Goal: Use online tool/utility: Utilize a website feature to perform a specific function

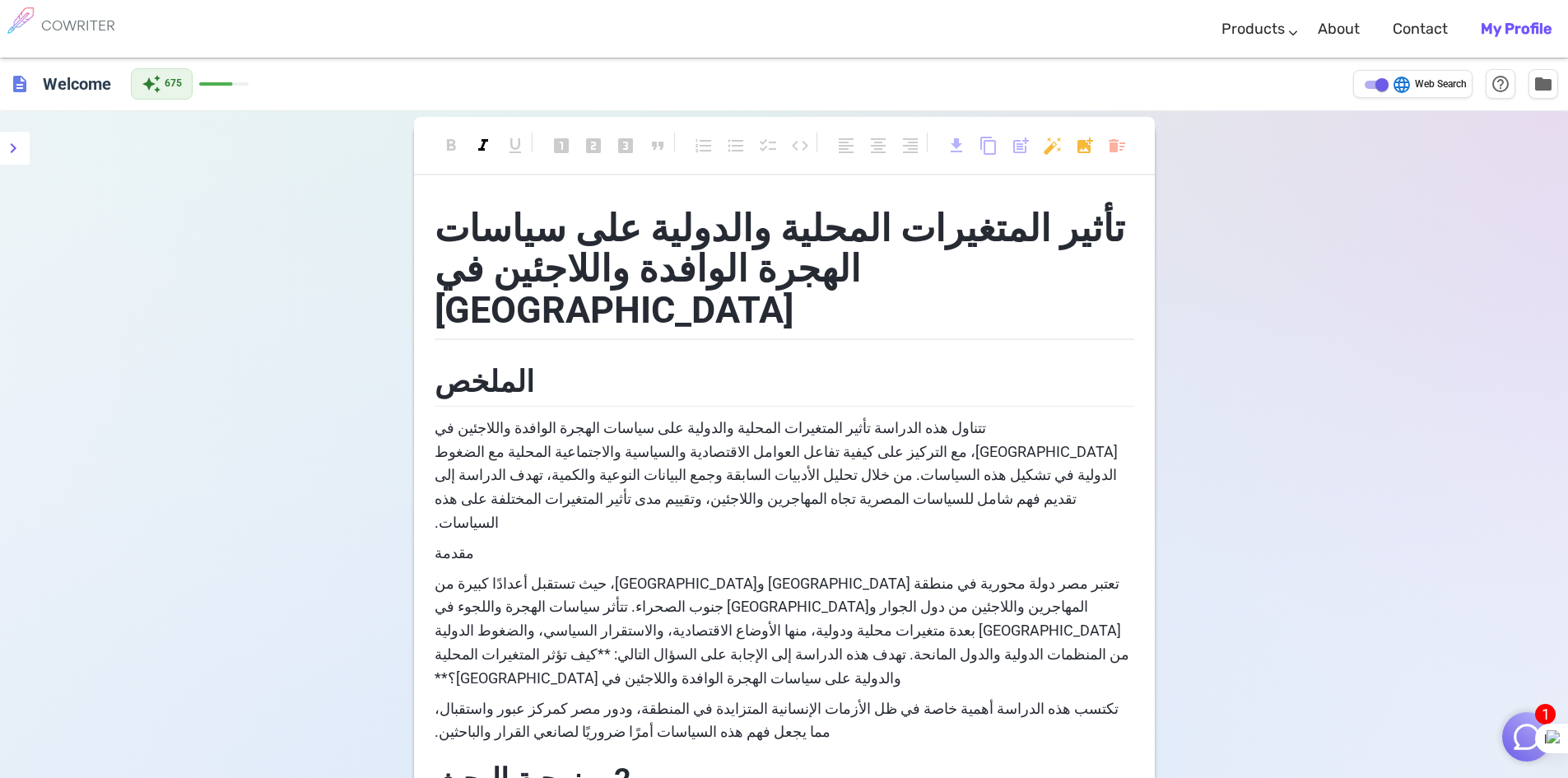
scroll to position [1532, 0]
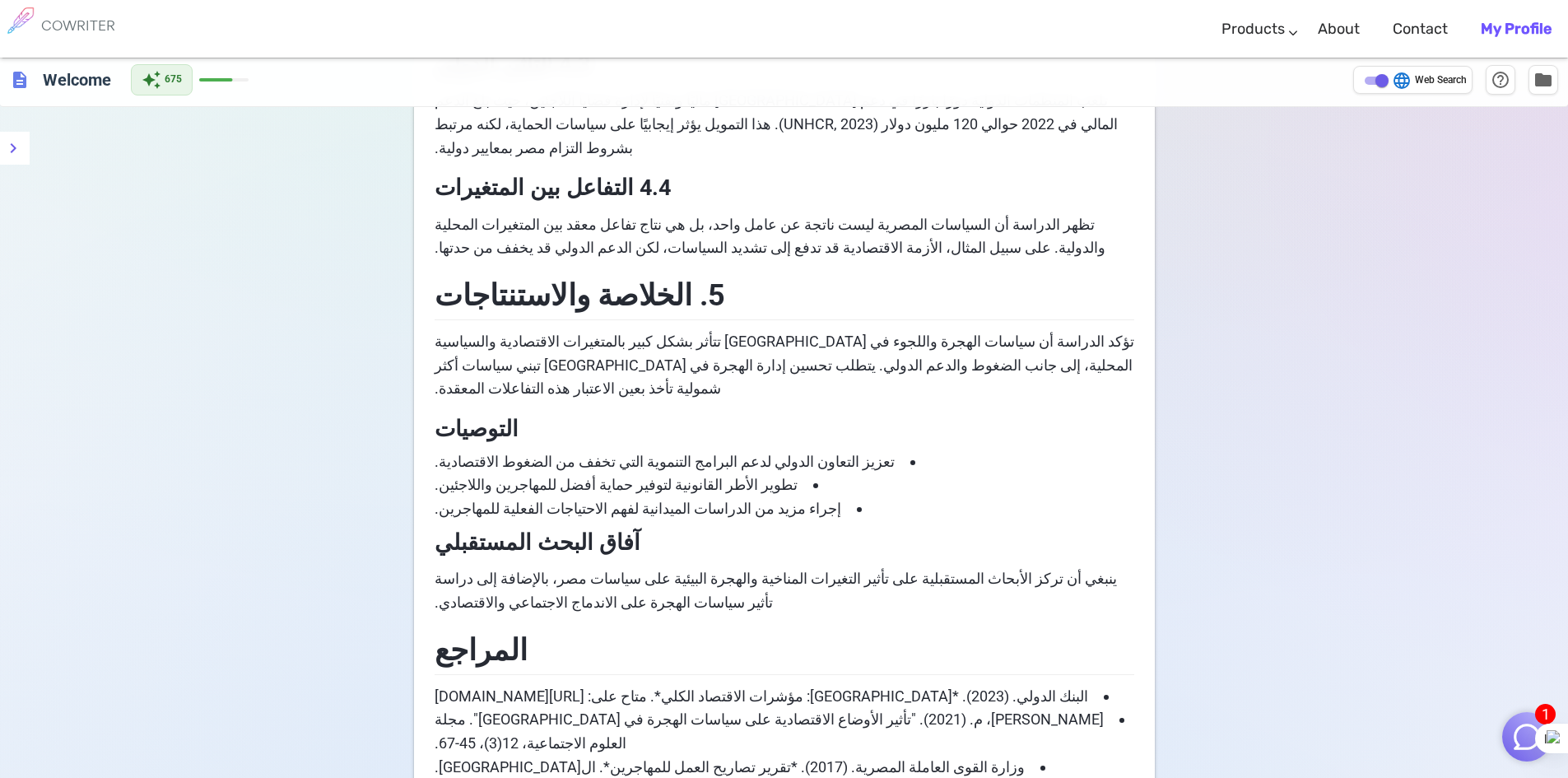
scroll to position [1732, 0]
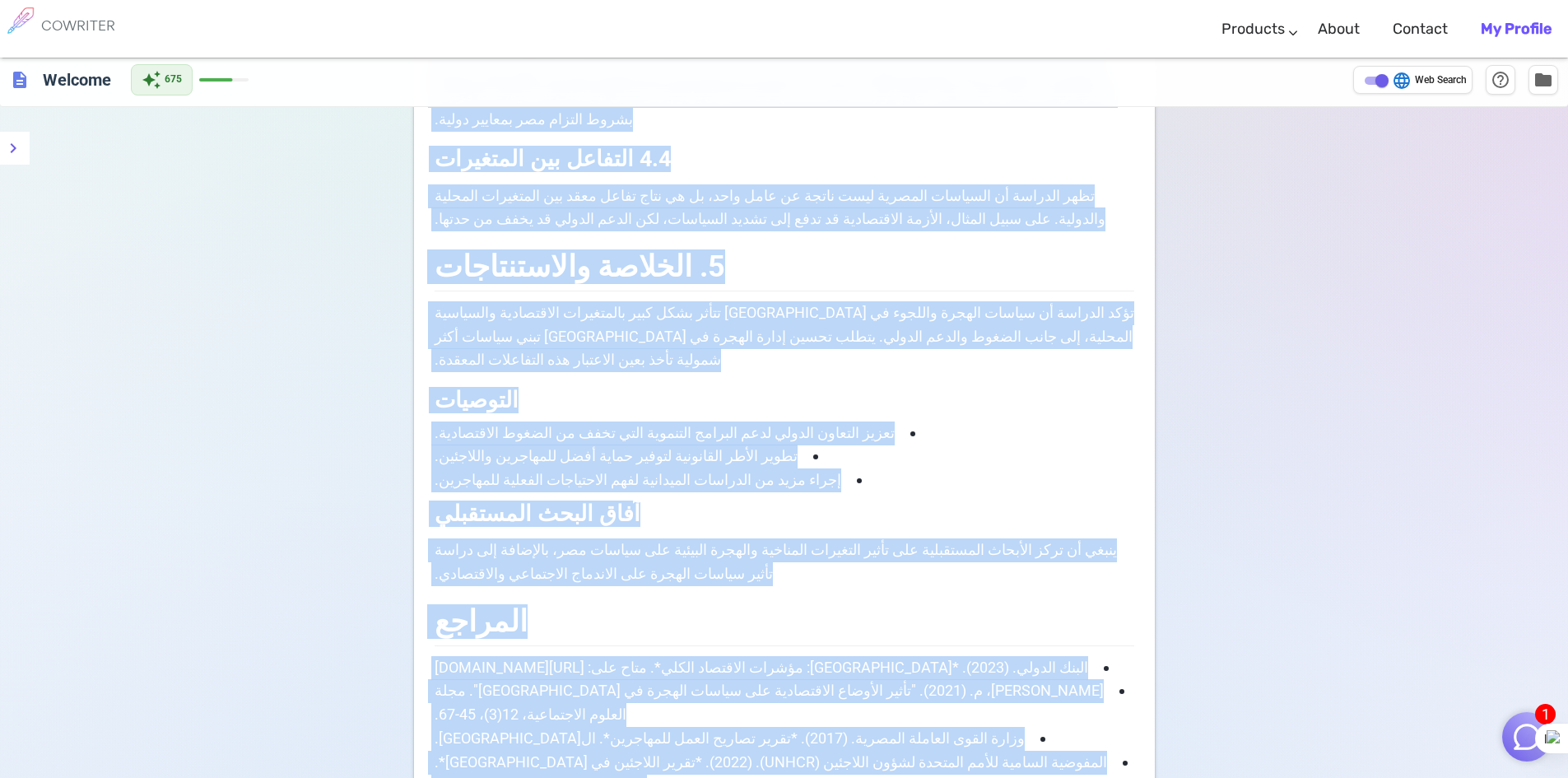
copy div "lorem ipsumdolo sitamet consecte adi elitse doeius tempori utlaboree do mag ali…"
click at [823, 681] on span "[PERSON_NAME]، م. (2021). "تأثير الأوضاع الاقتصادية على سياسات الهجرة في [GEOGR…" at bounding box center [768, 702] width 673 height 41
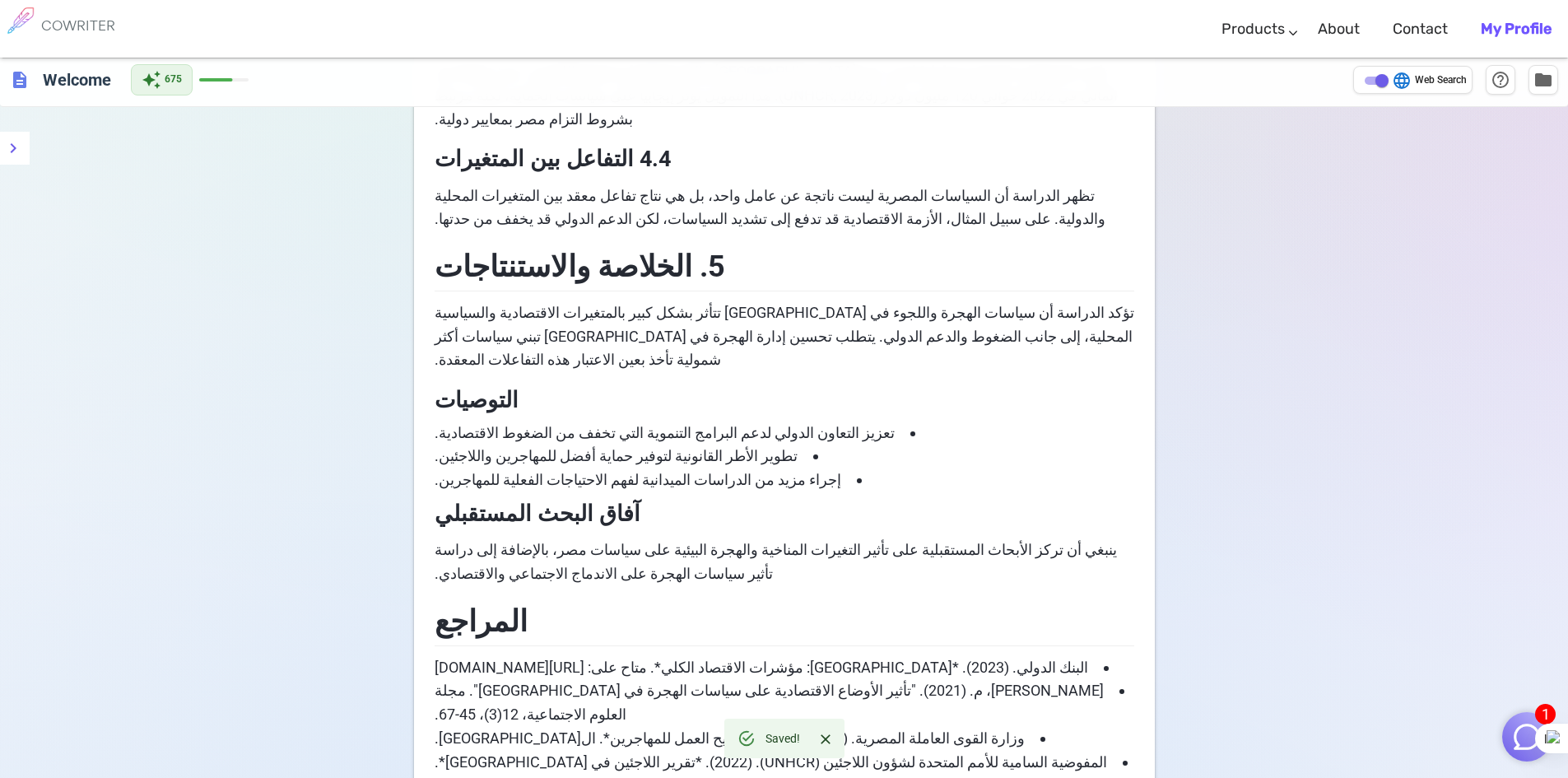
click at [823, 681] on span "[PERSON_NAME]، م. (2021). "تأثير الأوضاع الاقتصادية على سياسات الهجرة في [GEOGR…" at bounding box center [768, 702] width 673 height 41
click at [815, 681] on span "[PERSON_NAME]، م. (2021). "تأثير الأوضاع الاقتصادية على سياسات الهجرة في [GEOGR…" at bounding box center [768, 702] width 673 height 41
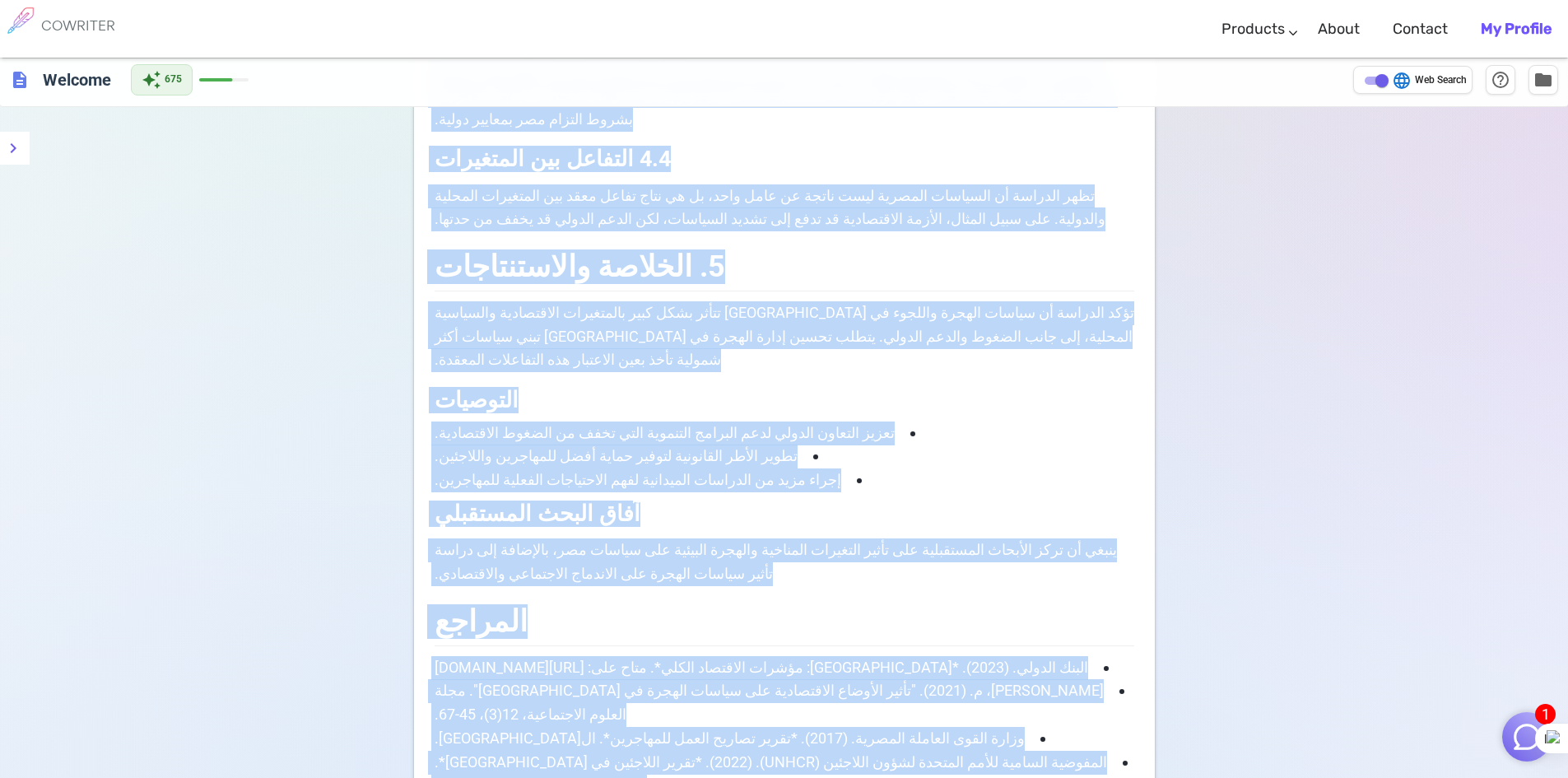
copy div "lorem ipsumdolo sitamet consecte adi elitse doeius tempori utlaboree do mag ali…"
click at [560, 541] on span "ينبغي أن تركز الأبحاث المستقبلية على تأثير التغيرات المناخية والهجرة البيئية عل…" at bounding box center [775, 561] width 686 height 41
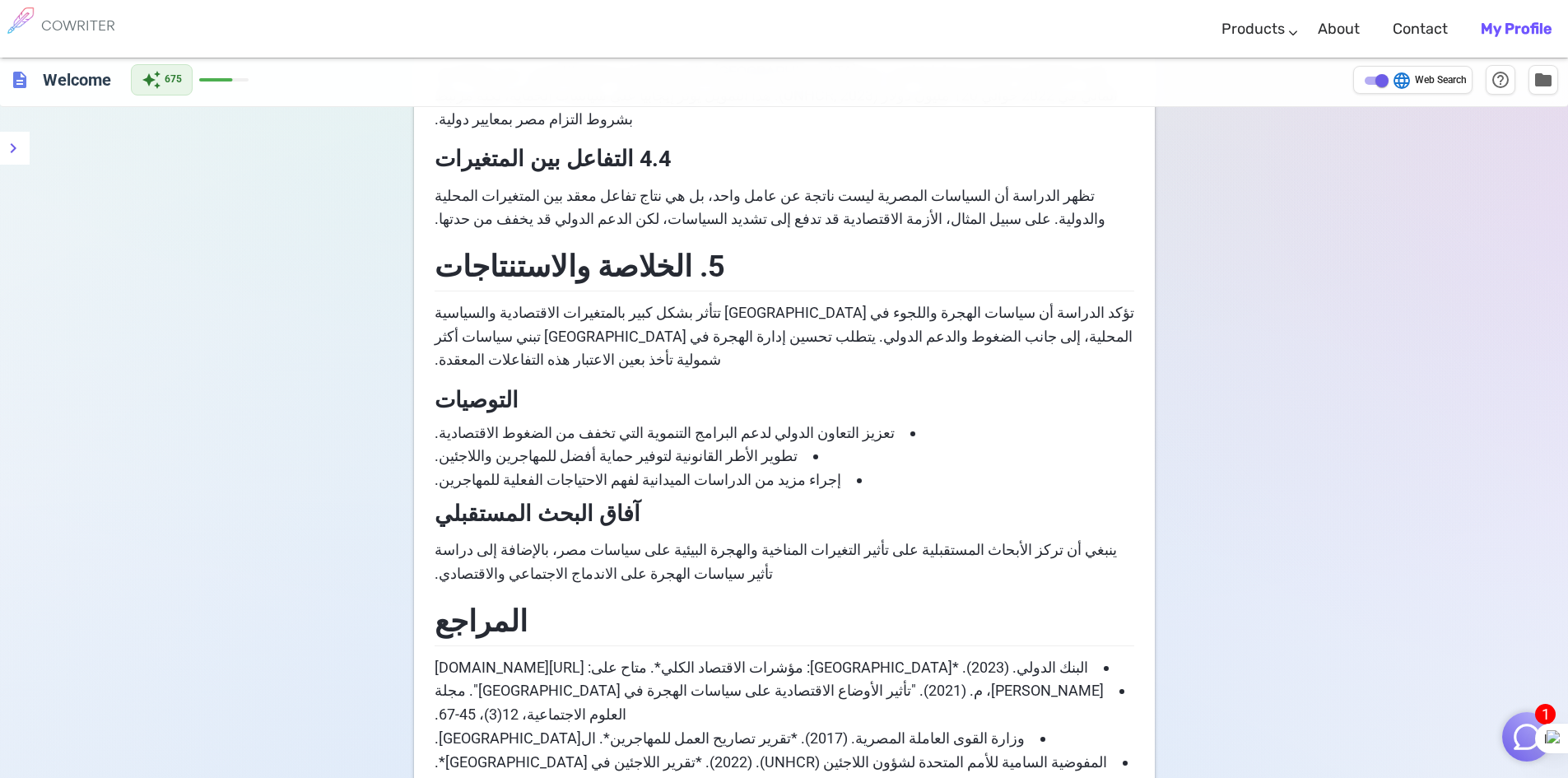
click at [935, 656] on li "البنك الدولي. (2023). *[GEOGRAPHIC_DATA]: مؤشرات الاقتصاد الكلي*. متاح على: [UR…" at bounding box center [784, 667] width 700 height 24
drag, startPoint x: 720, startPoint y: 521, endPoint x: 583, endPoint y: 512, distance: 137.3
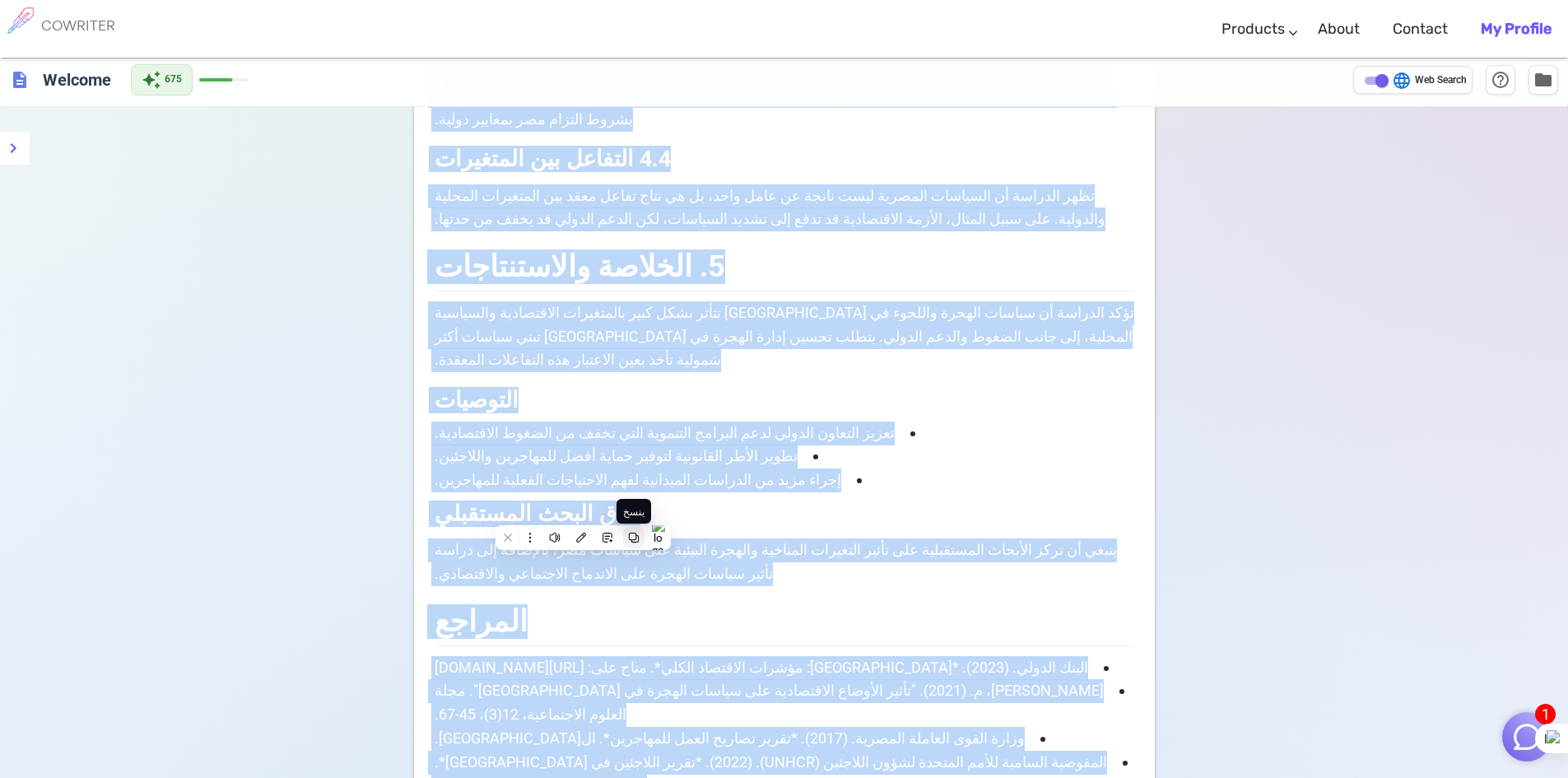
click at [638, 537] on icon at bounding box center [633, 537] width 9 height 9
click at [839, 493] on h3 "آفاق البحث المستقبلي" at bounding box center [784, 512] width 700 height 40
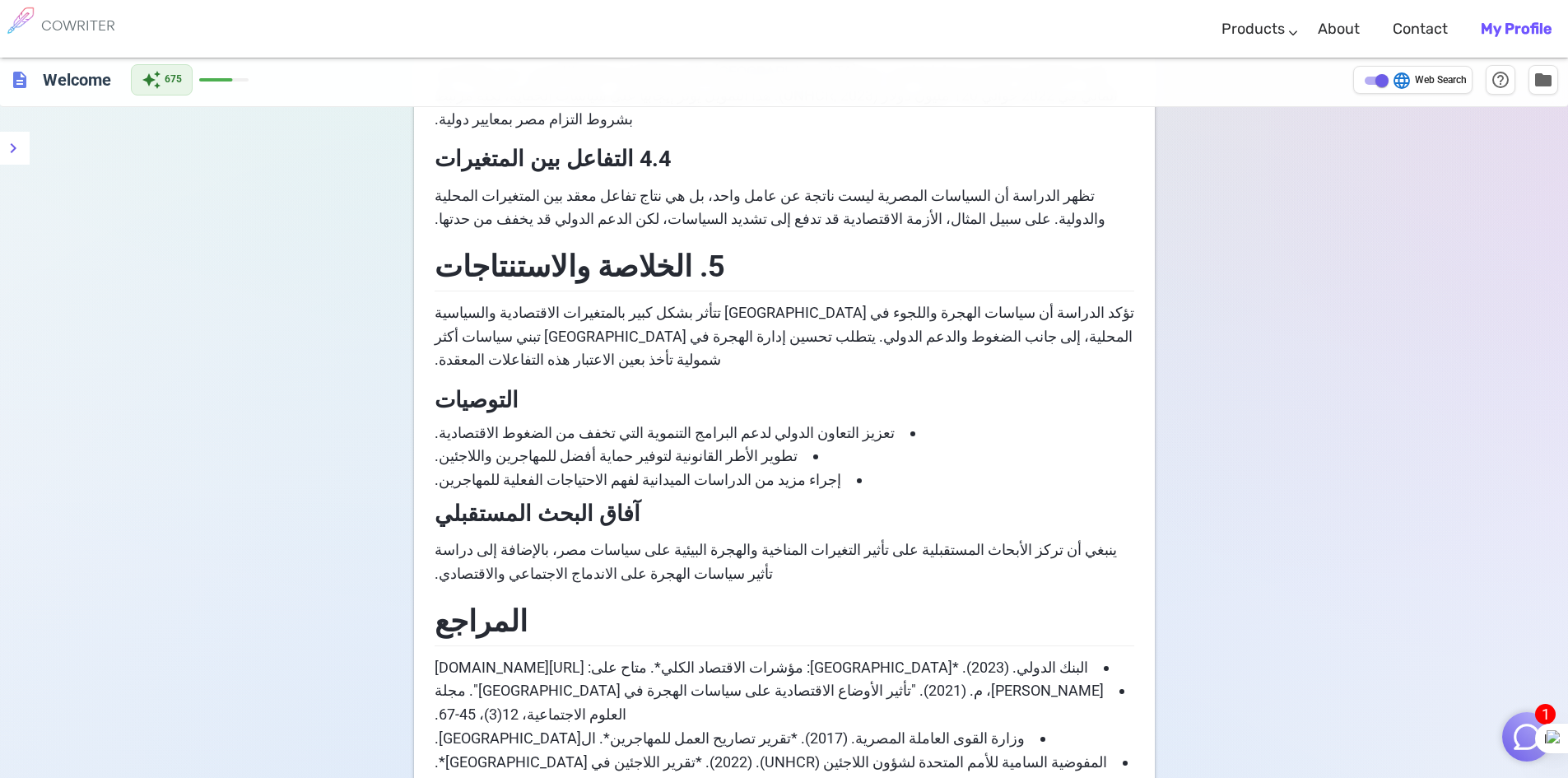
click at [561, 751] on li "المفوضية السامية للأمم المتحدة لشؤون اللاجئين (UNHCR). (2022). *تقرير اللاجئين …" at bounding box center [784, 774] width 700 height 48
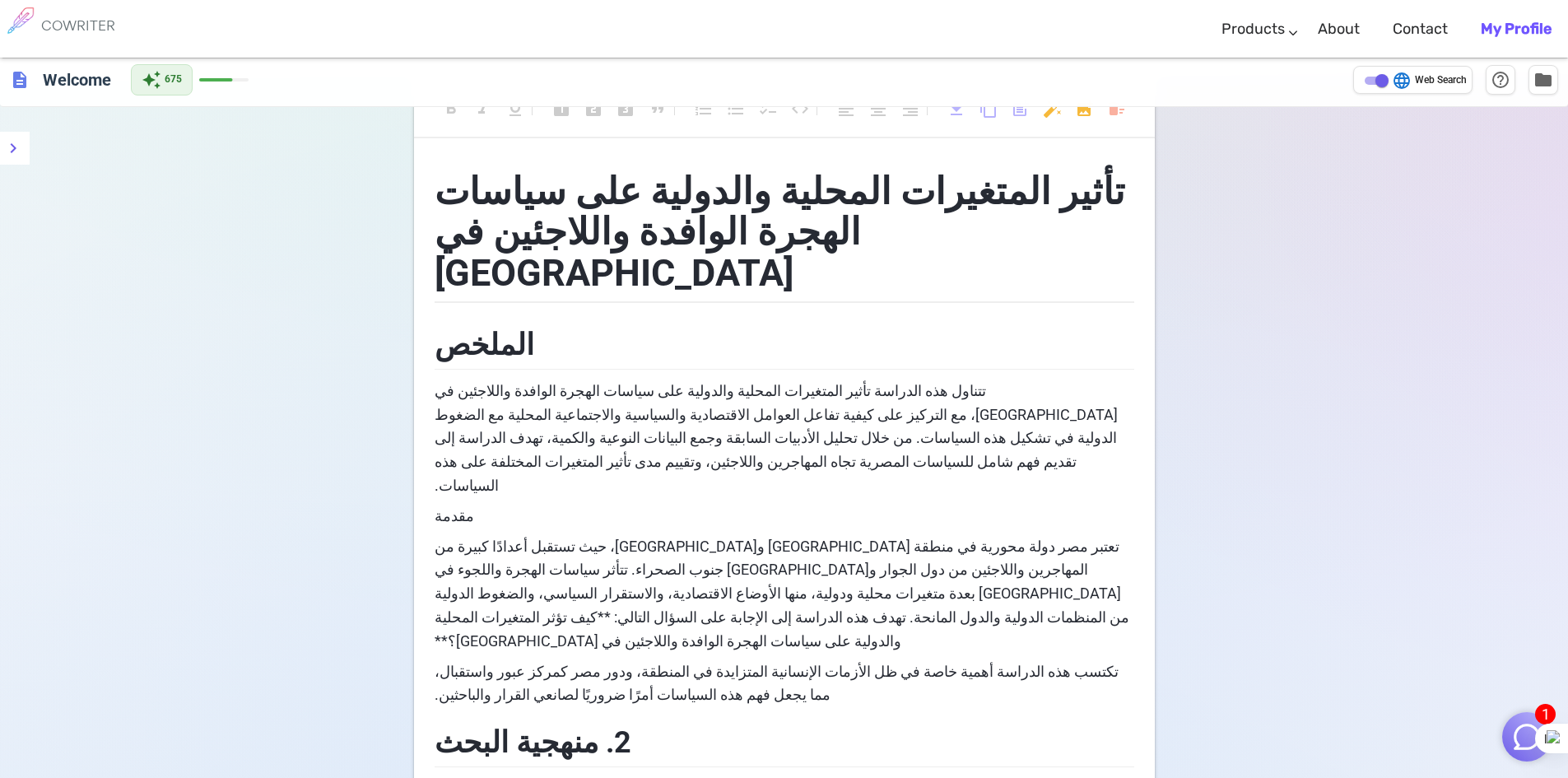
scroll to position [0, 0]
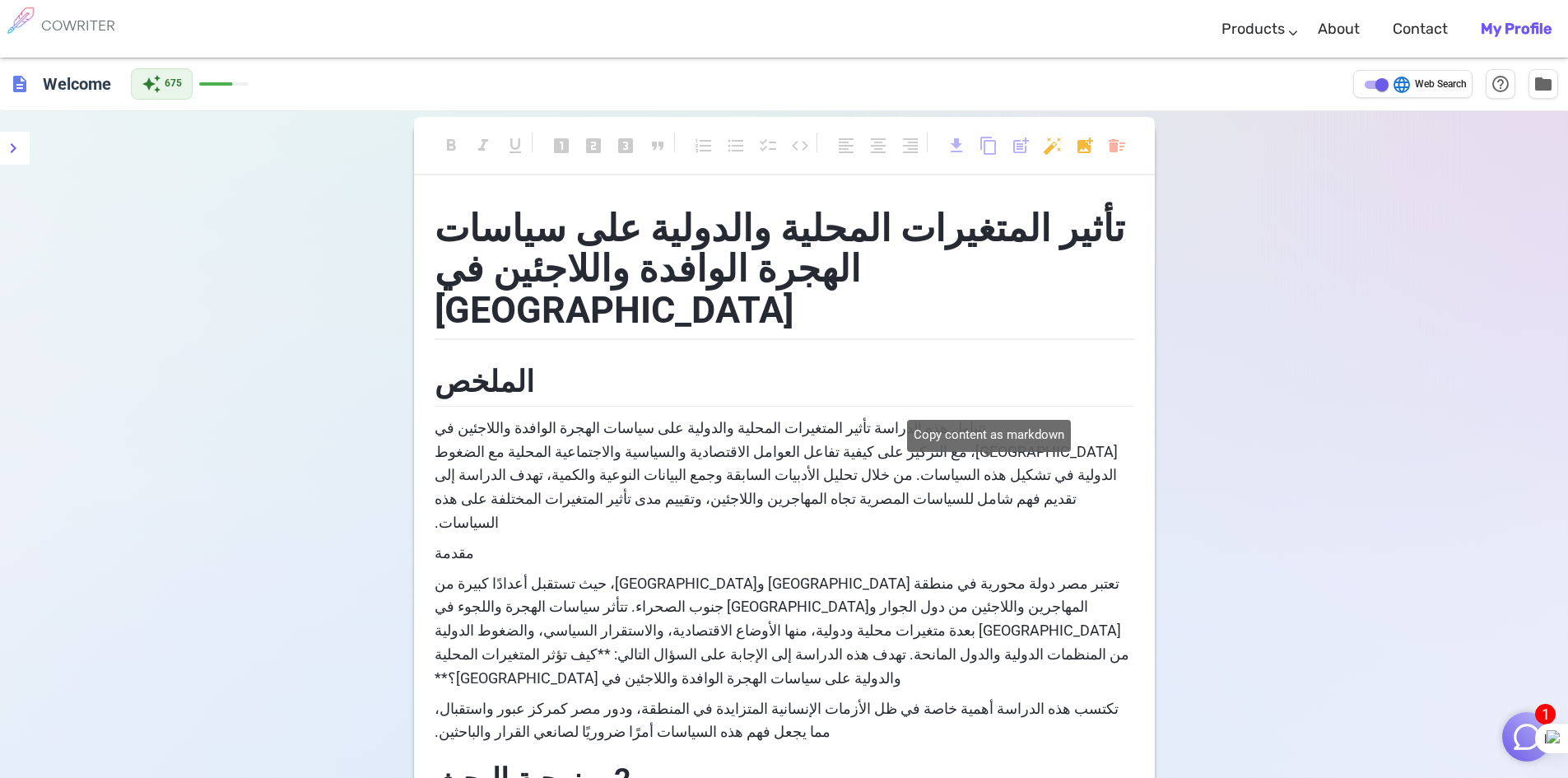
click at [982, 149] on span "content_copy" at bounding box center [988, 145] width 20 height 20
click at [983, 140] on span "content_copy" at bounding box center [988, 145] width 20 height 20
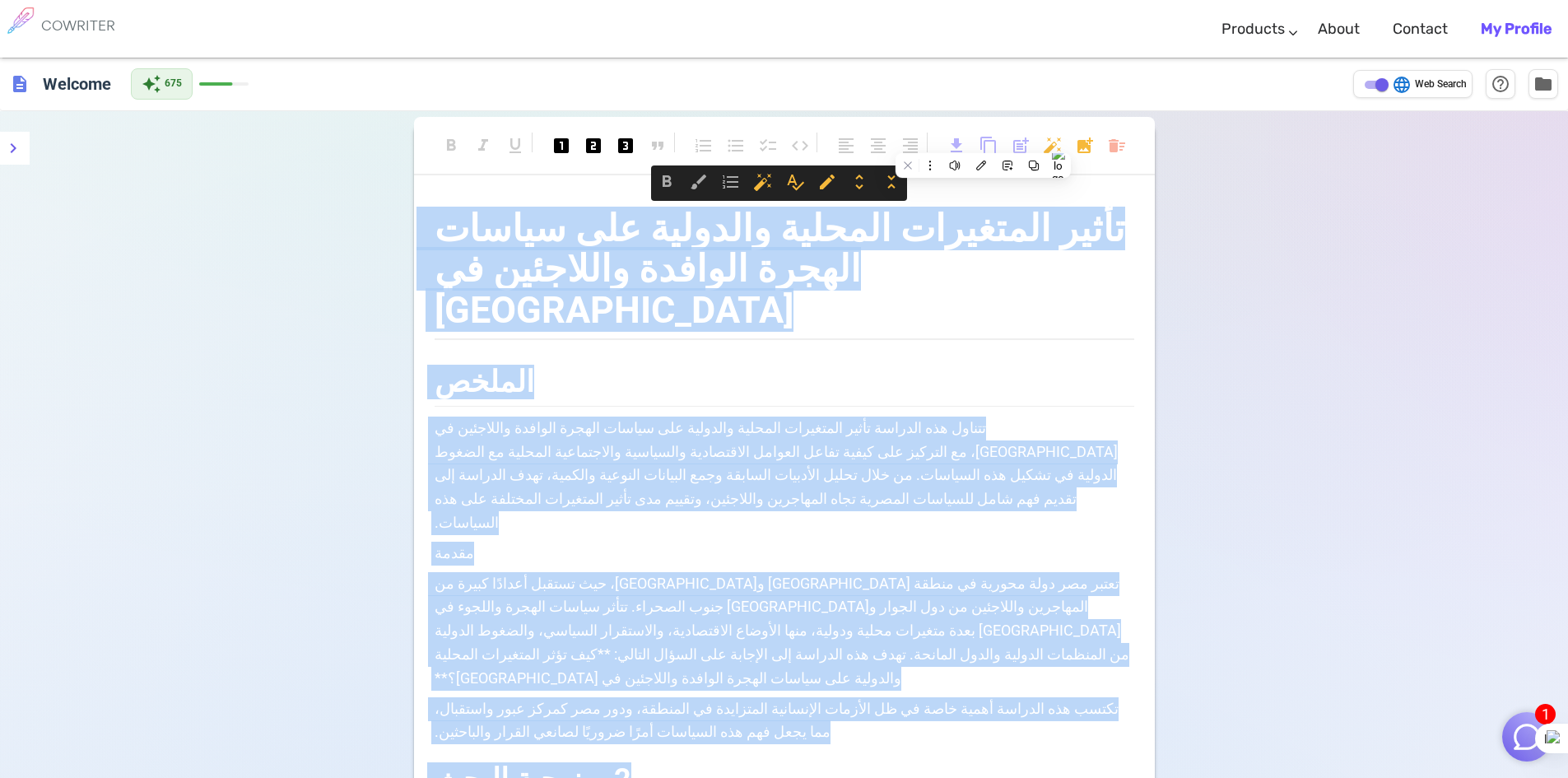
click at [951, 284] on h1 "تأثير المتغيرات المحلية والدولية على سياسات الهجرة الوافدة واللاجئين في [GEOGRA…" at bounding box center [784, 267] width 700 height 149
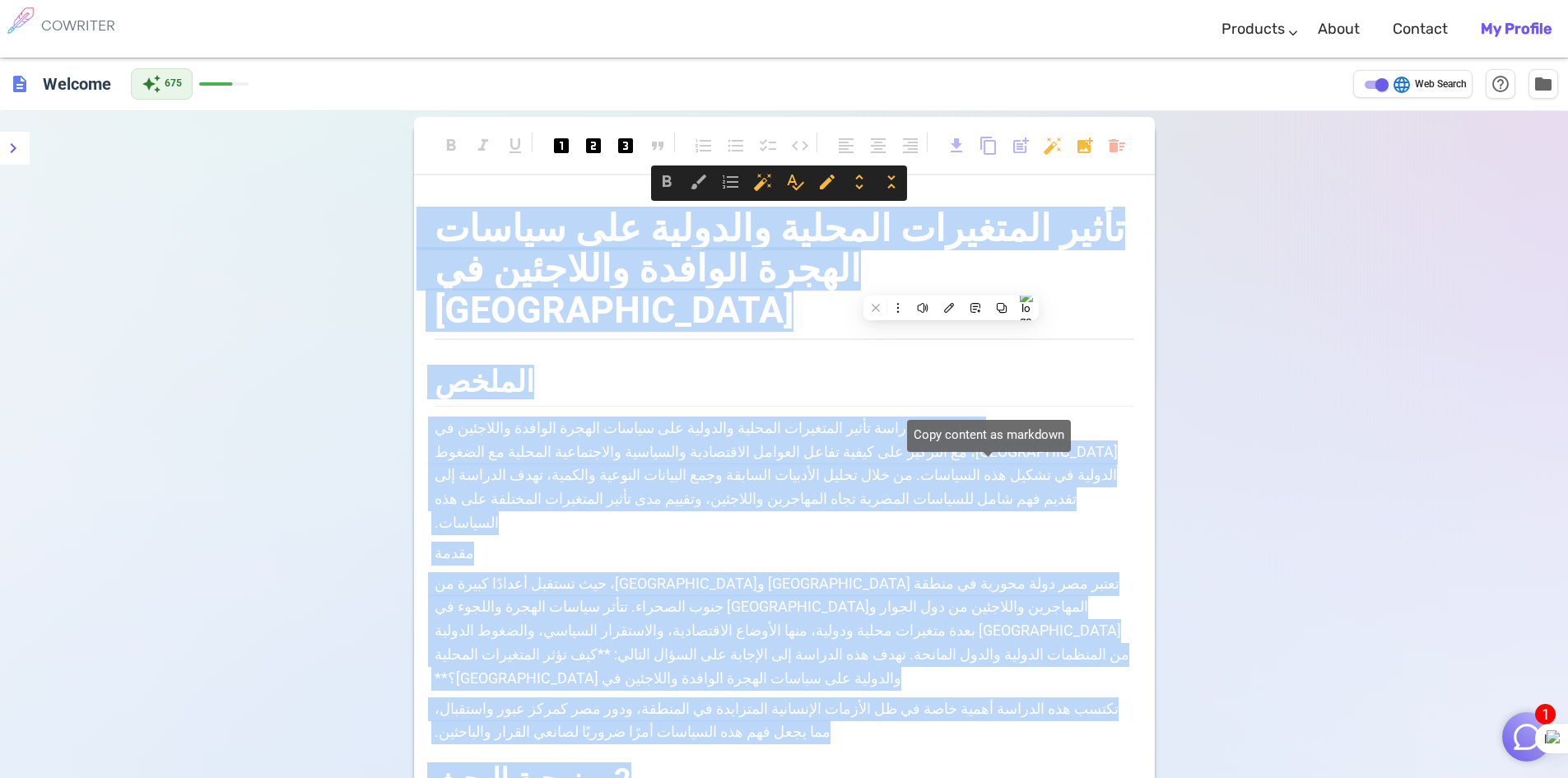
click at [981, 145] on span "content_copy" at bounding box center [988, 145] width 20 height 20
click at [858, 353] on h2 "الملخص" at bounding box center [784, 380] width 700 height 54
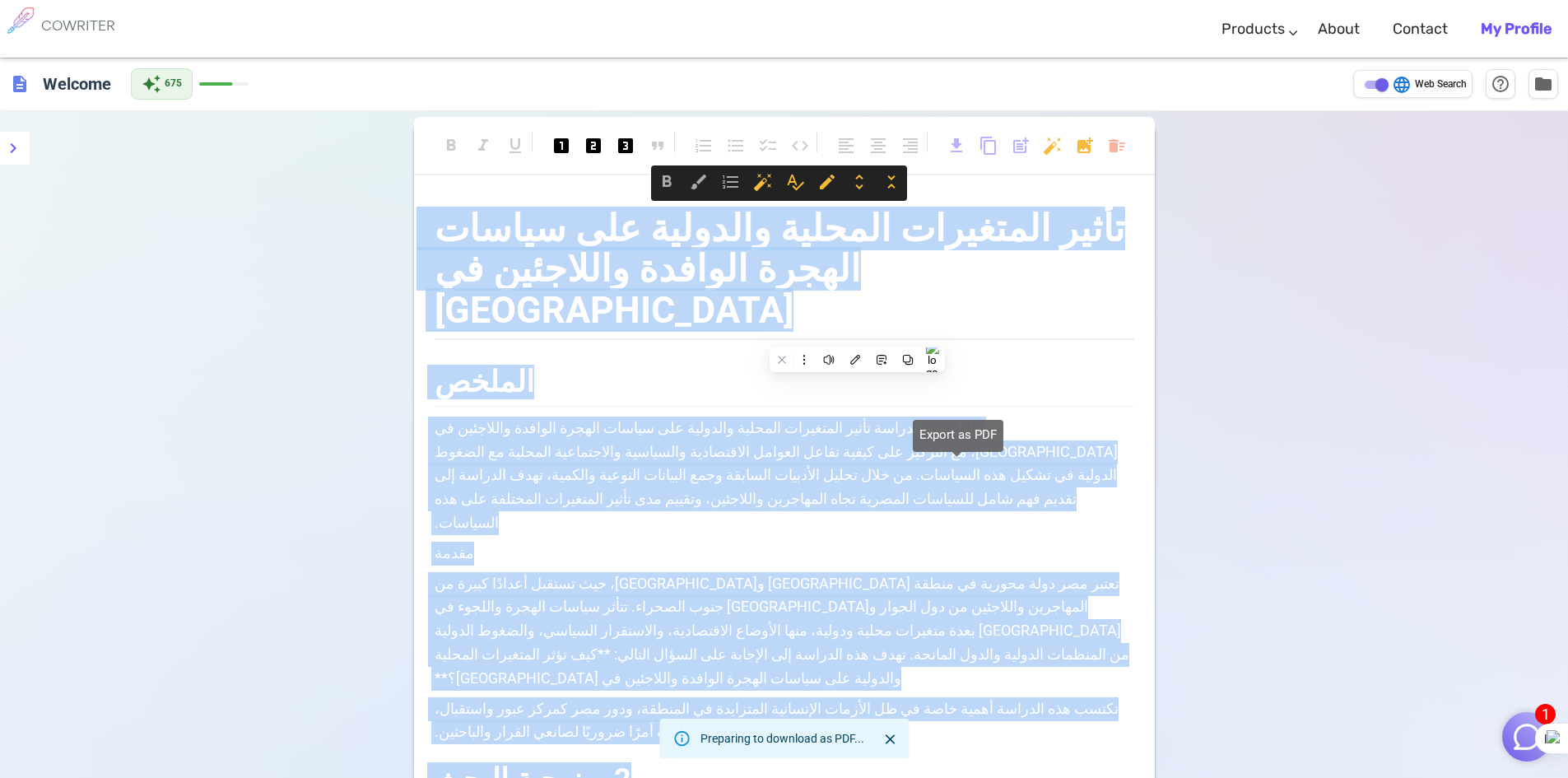
click at [954, 146] on span "download" at bounding box center [956, 145] width 20 height 20
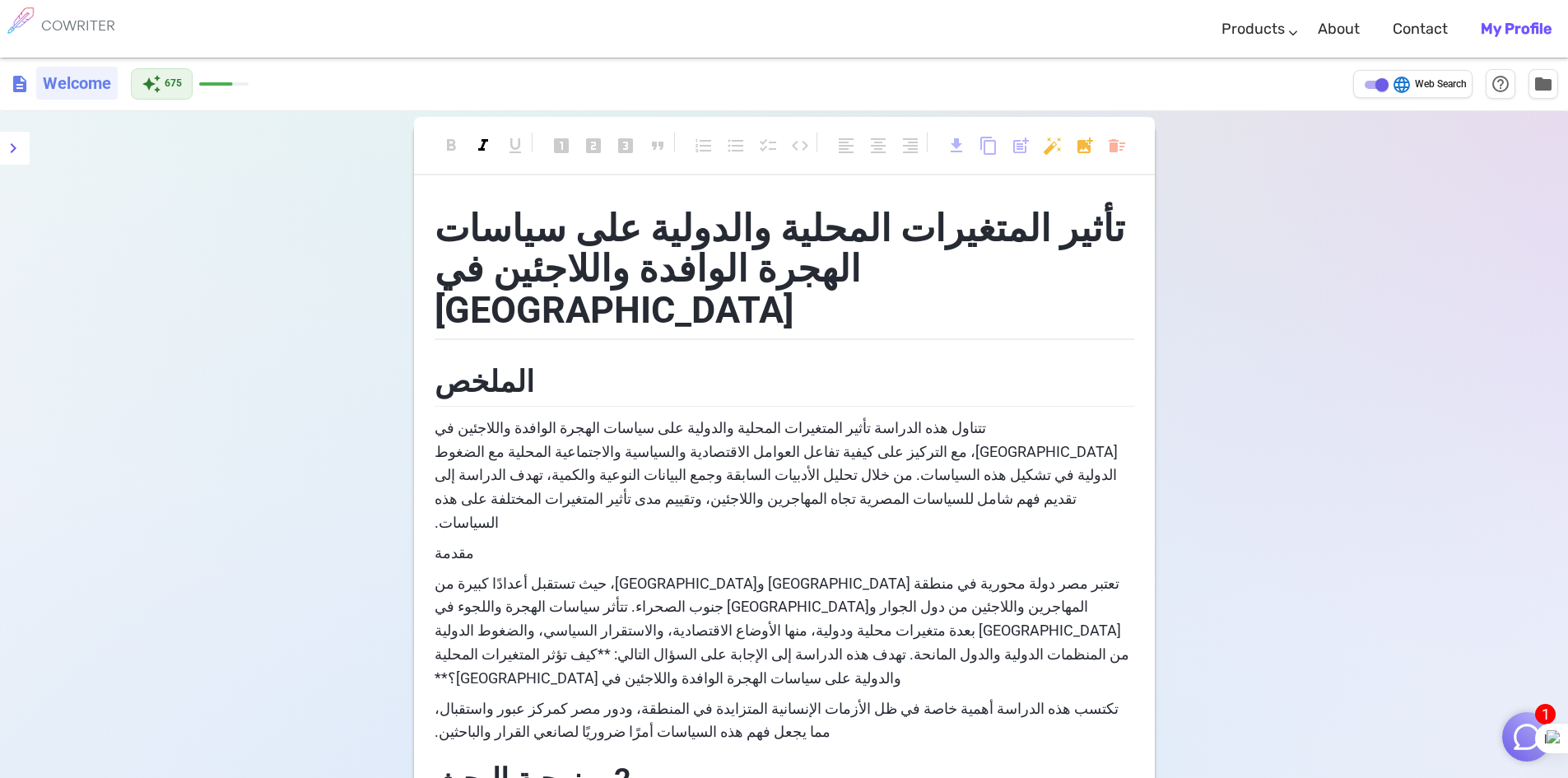
click at [51, 89] on h6 "Welcome" at bounding box center [76, 83] width 82 height 33
click at [11, 85] on span "description" at bounding box center [19, 83] width 20 height 20
click at [21, 88] on span "description" at bounding box center [19, 84] width 20 height 20
click at [78, 77] on h6 "Welcome" at bounding box center [76, 83] width 82 height 33
click at [1543, 76] on span "folder" at bounding box center [1544, 83] width 20 height 20
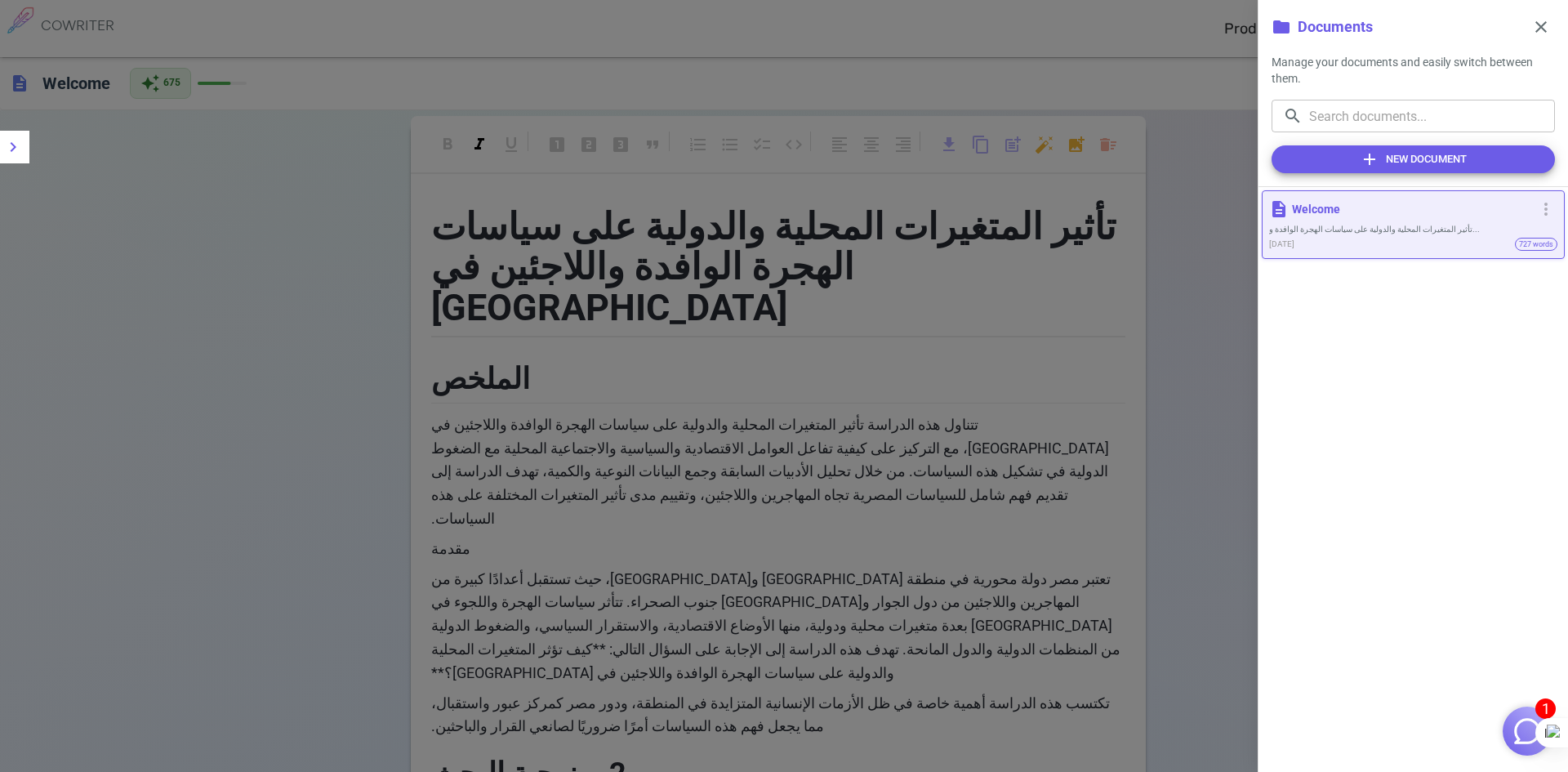
click at [1260, 266] on div "description Welcome more_vert تأثير المتغيرات المحلية والدولية على سياسات الهجر…" at bounding box center [1412, 479] width 309 height 585
click at [303, 299] on div at bounding box center [784, 386] width 1568 height 772
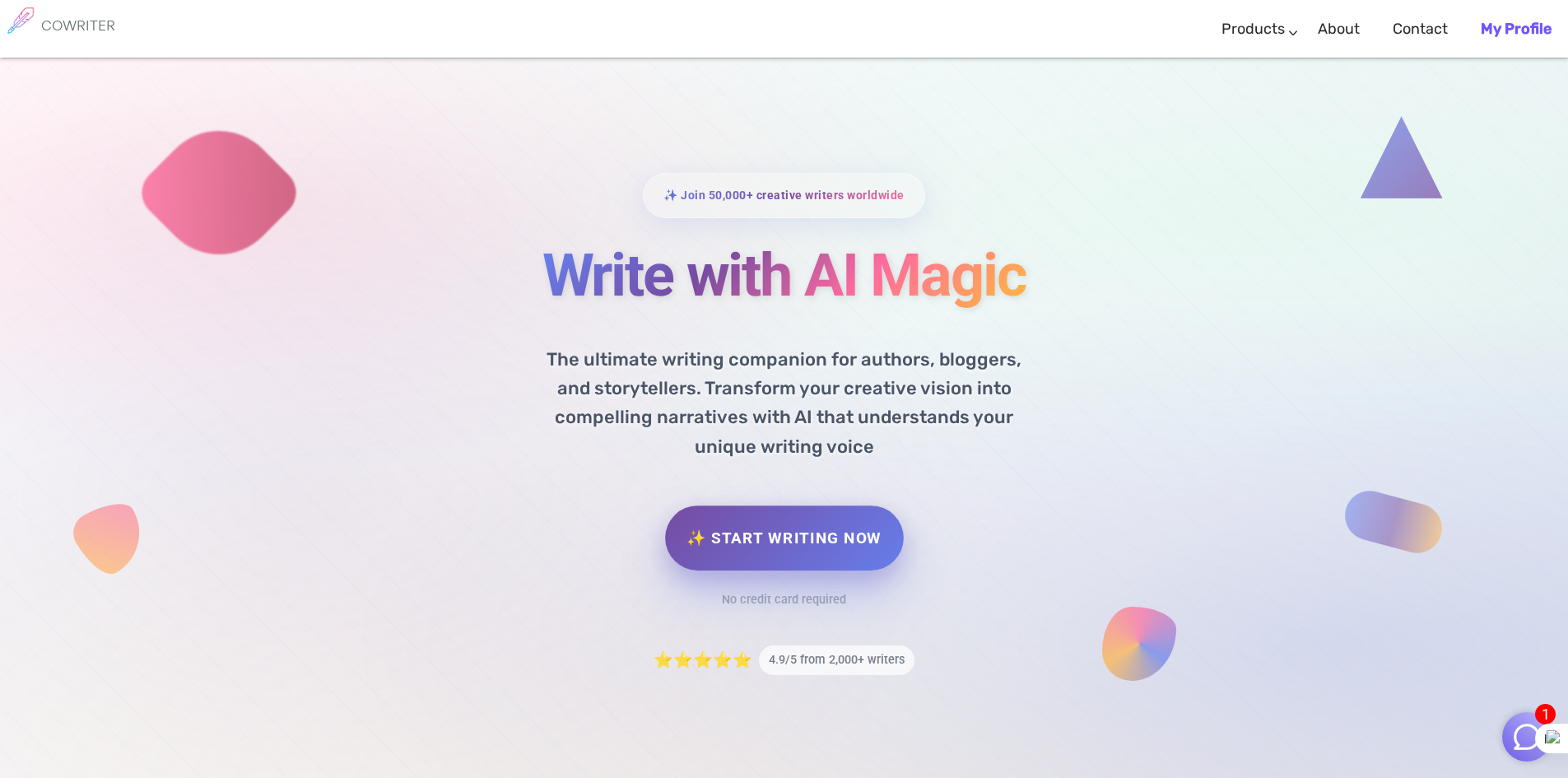
click at [800, 551] on link "✨ Start Writing Now" at bounding box center [784, 537] width 238 height 65
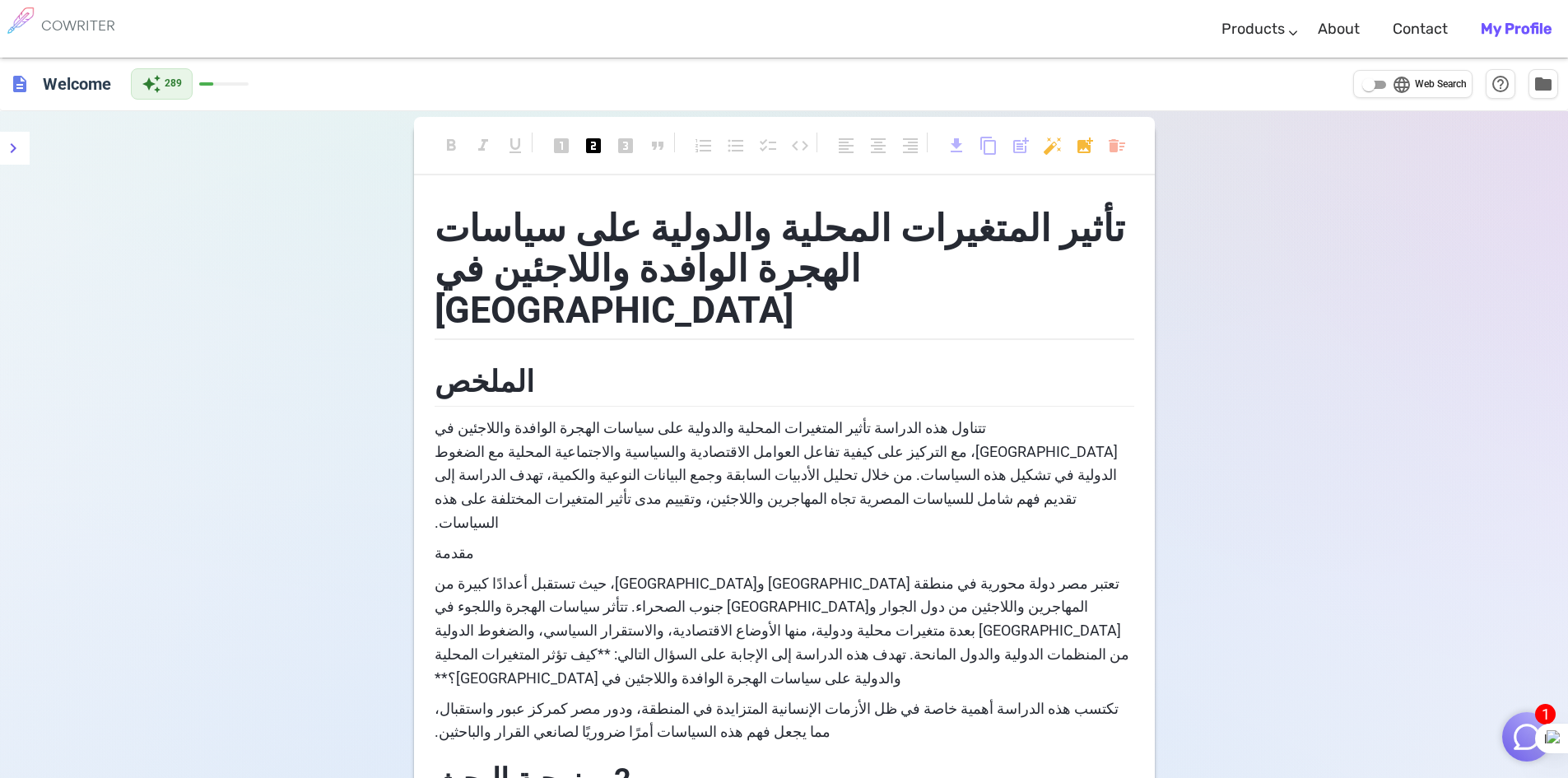
click at [710, 353] on h2 "الملخص" at bounding box center [784, 380] width 700 height 54
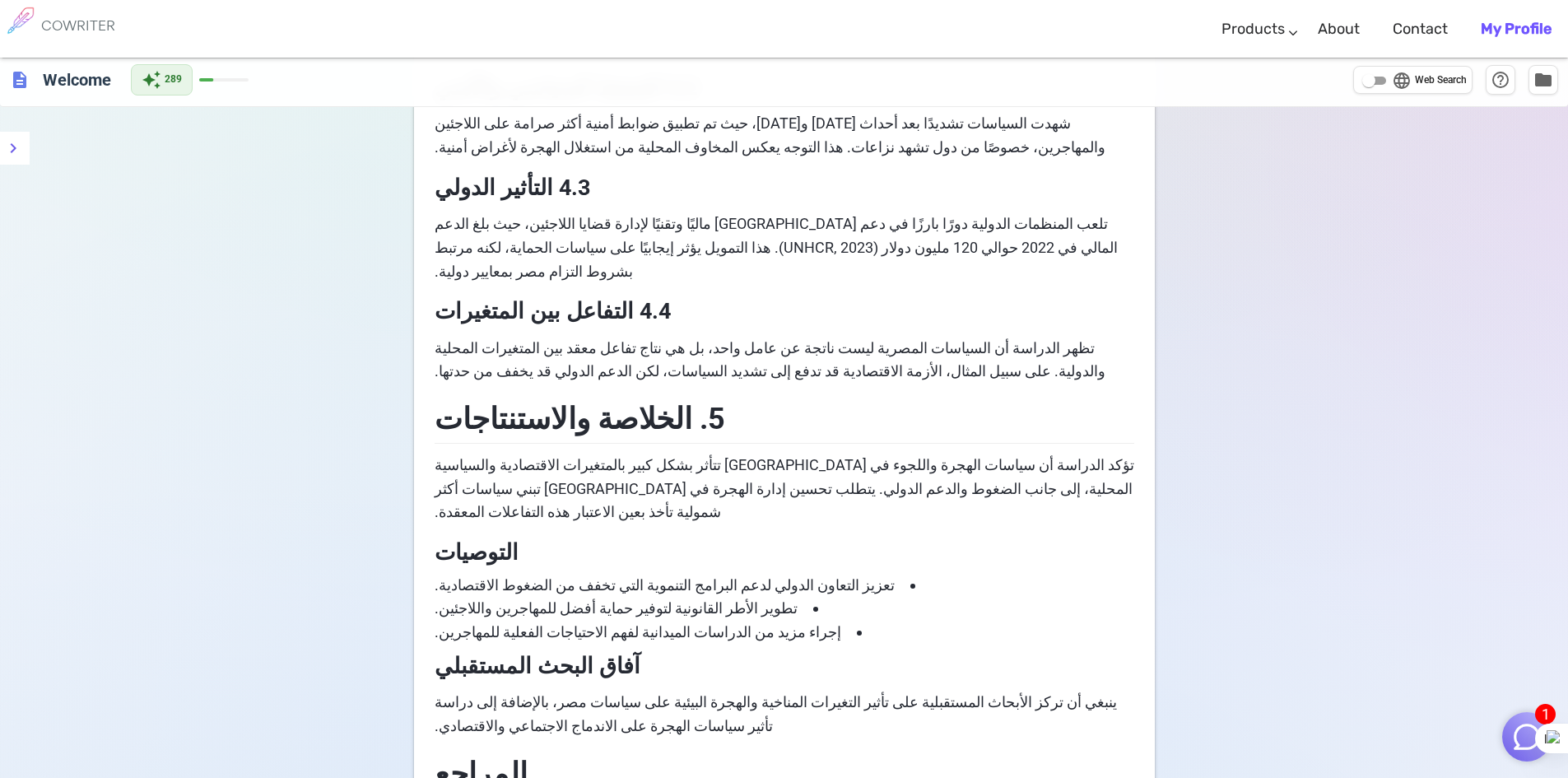
scroll to position [1732, 0]
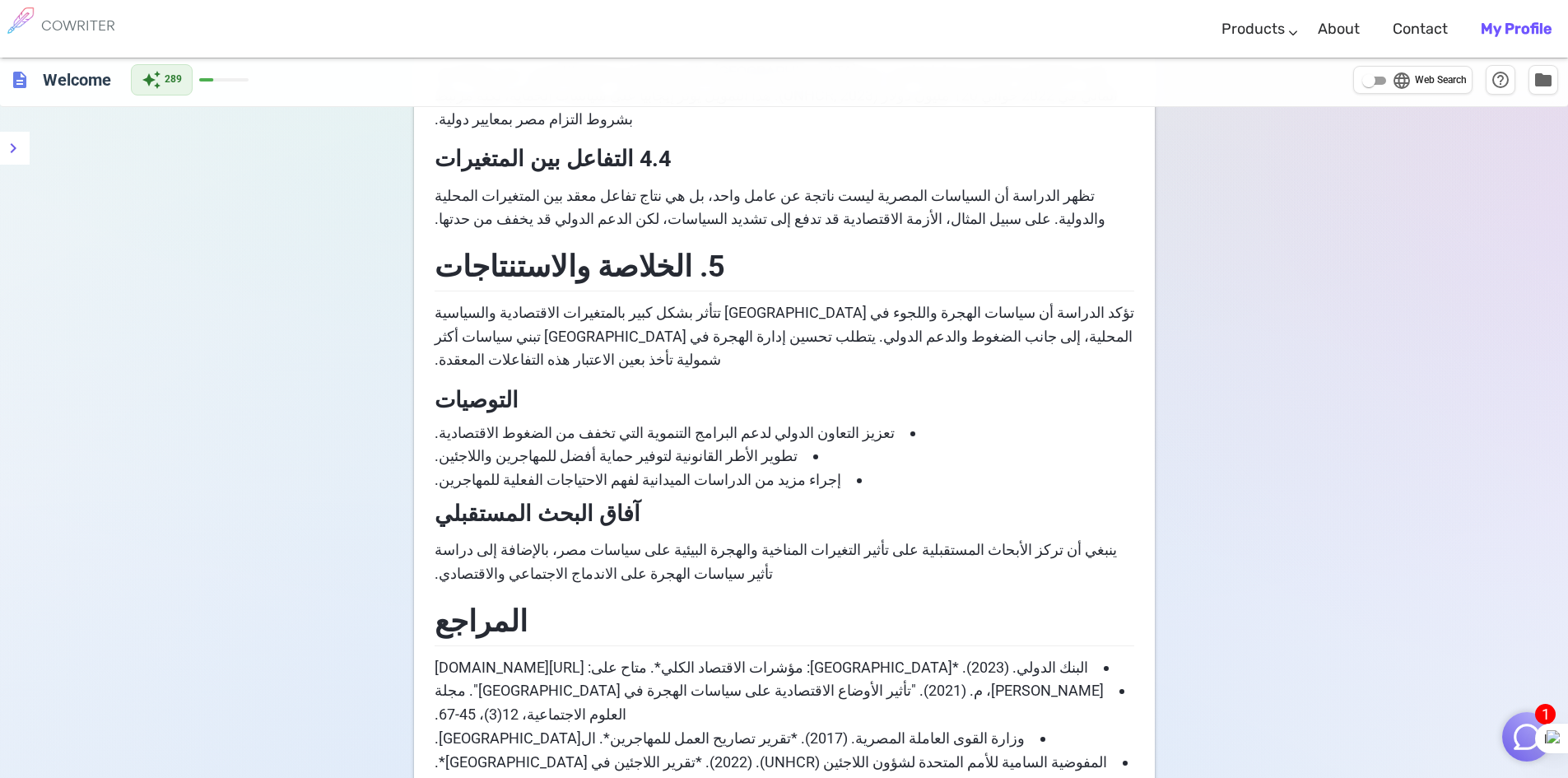
click at [0, 0] on div "Unsupported language" at bounding box center [0, 0] width 0 height 0
click at [0, 0] on icon at bounding box center [0, 0] width 0 height 0
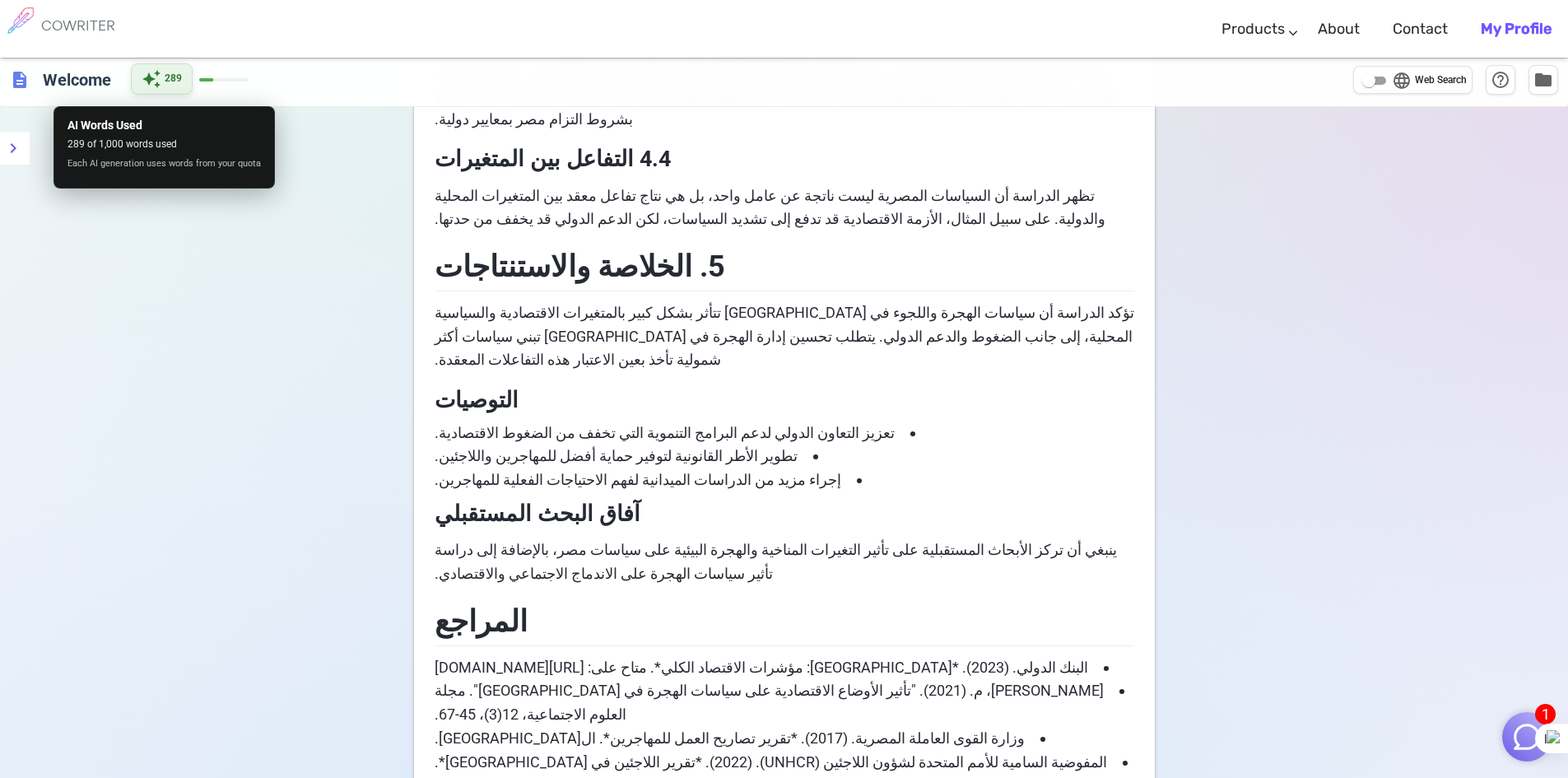
click at [167, 84] on span "289" at bounding box center [173, 78] width 17 height 16
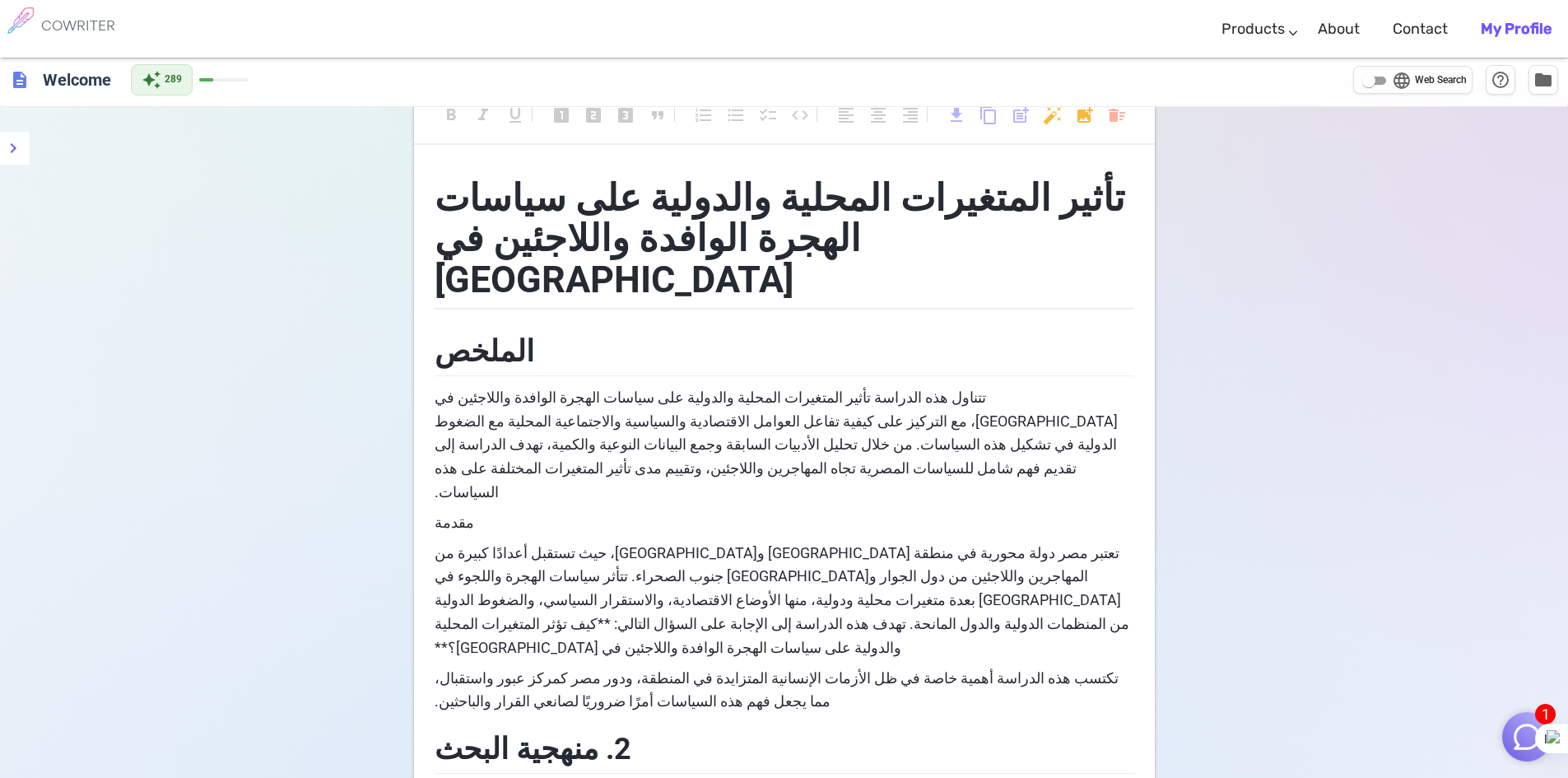
scroll to position [28, 0]
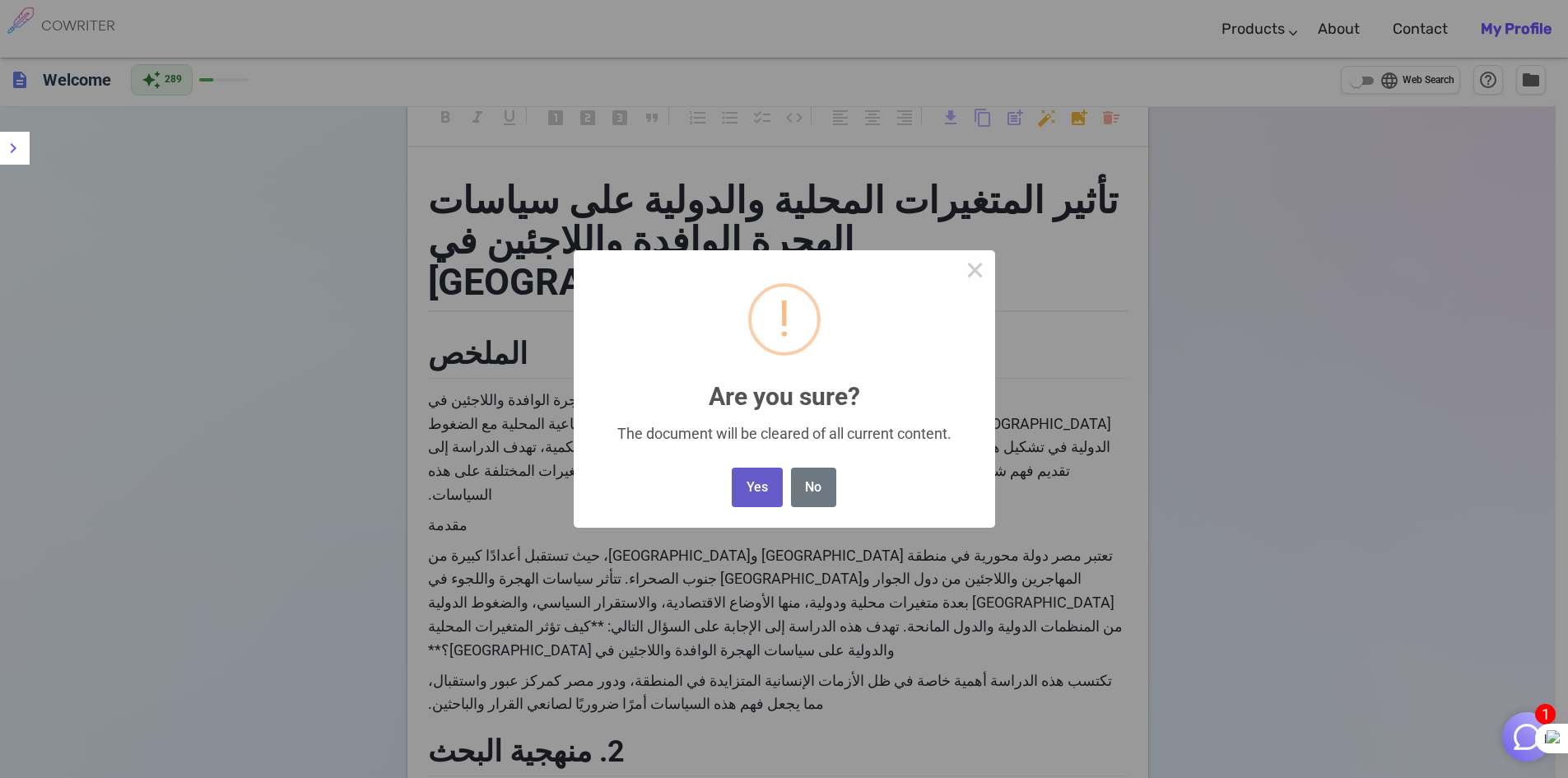
click at [764, 492] on button "Yes" at bounding box center [757, 487] width 50 height 41
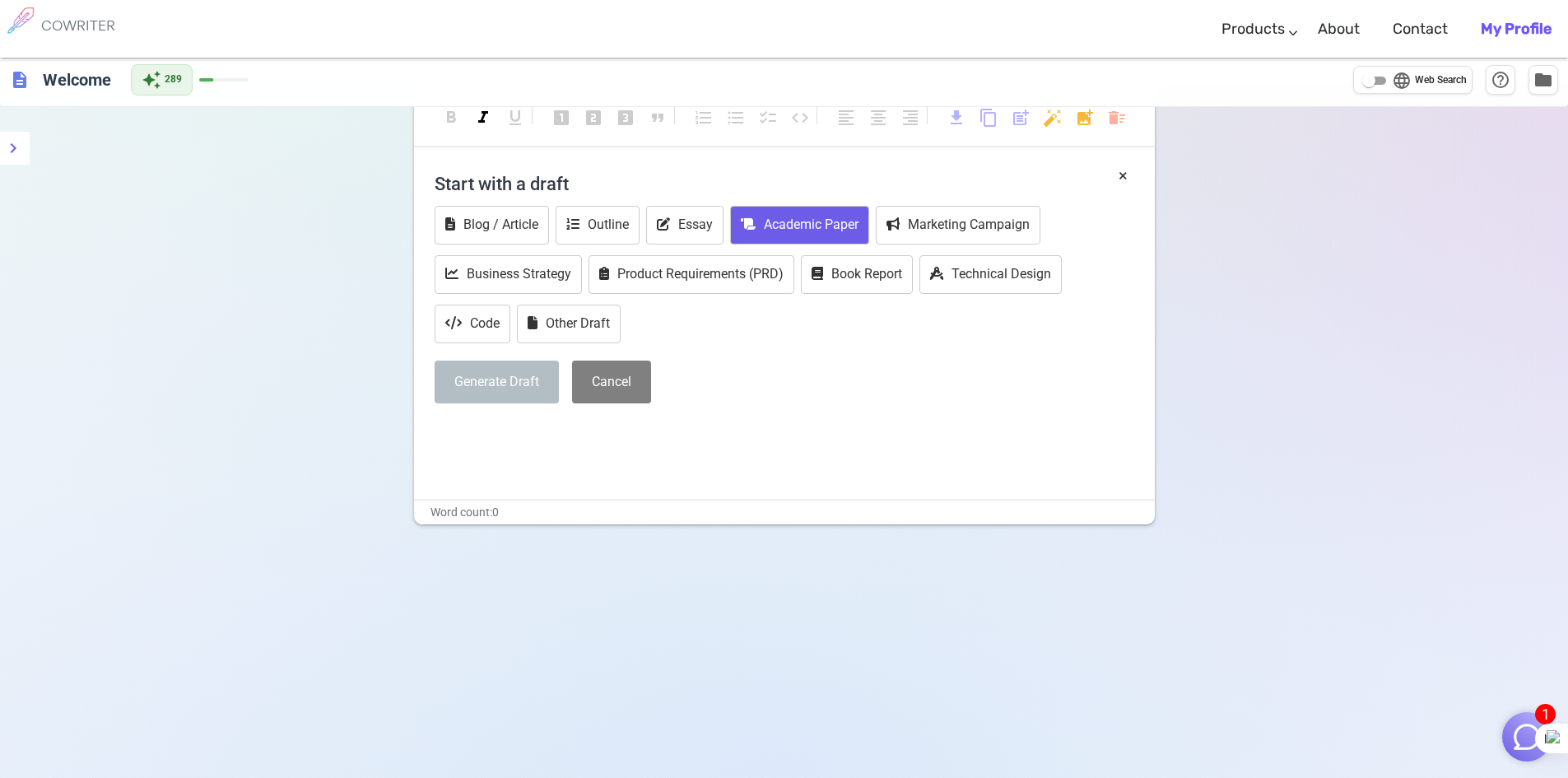
click at [773, 219] on button "Academic Paper" at bounding box center [800, 224] width 139 height 39
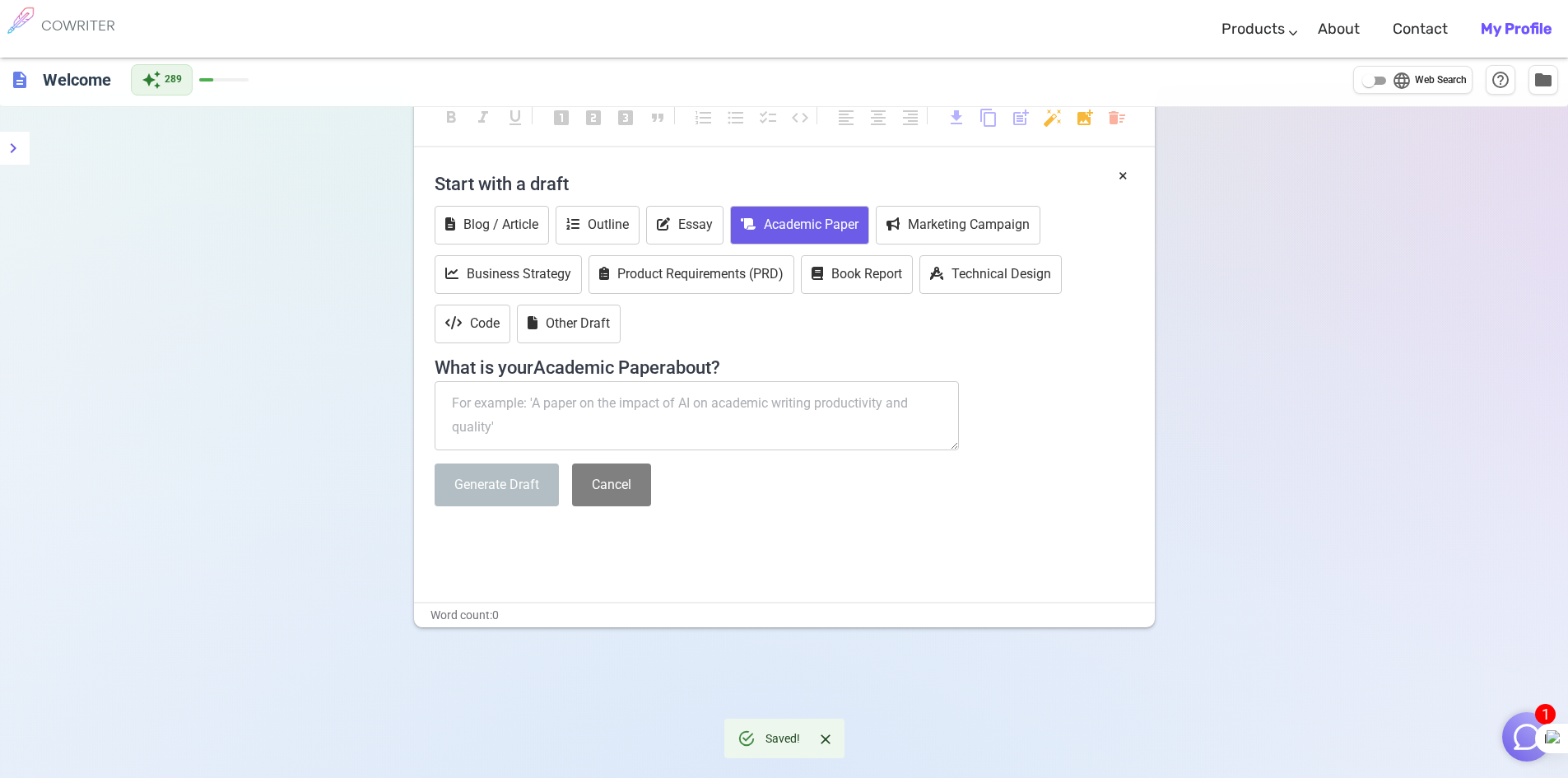
click at [615, 407] on textarea at bounding box center [696, 415] width 525 height 69
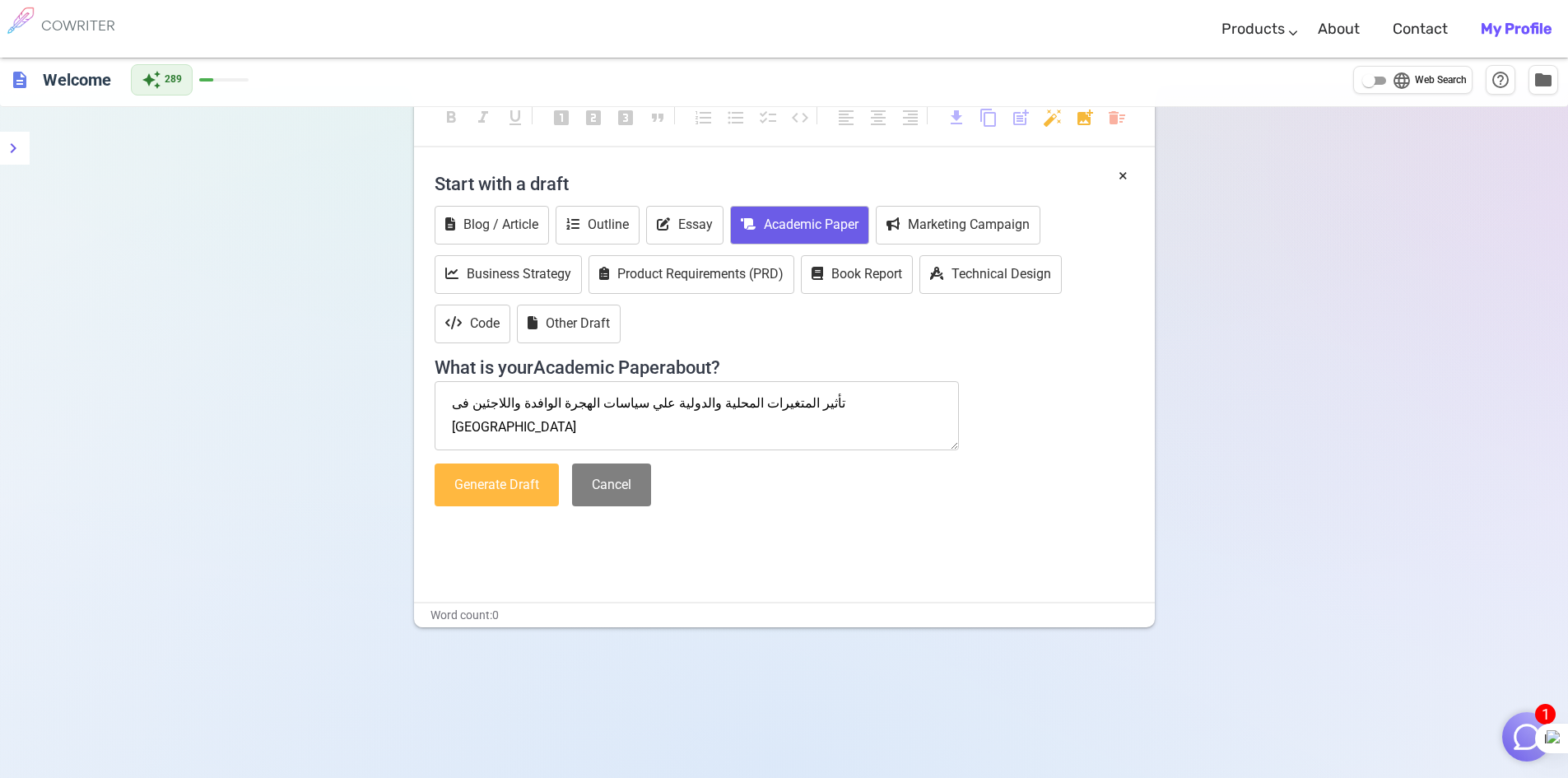
type textarea "تأثير المتغيرات المحلية والدولية علي سياسات الهجرة الوافدة واللاجئين فى [GEOGRA…"
click at [534, 494] on button "Generate Draft" at bounding box center [497, 485] width 124 height 43
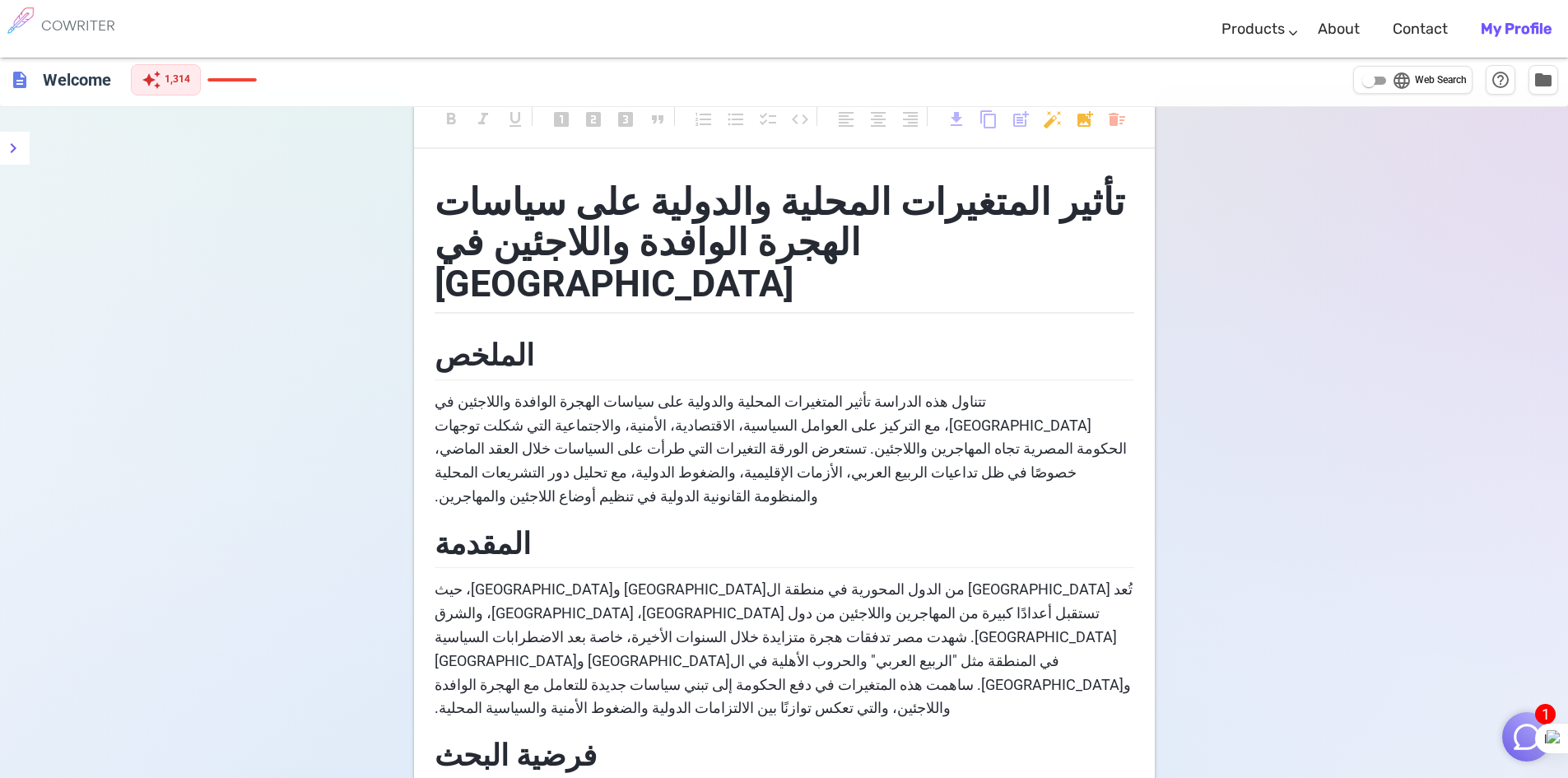
scroll to position [0, 0]
